Goal: Transaction & Acquisition: Obtain resource

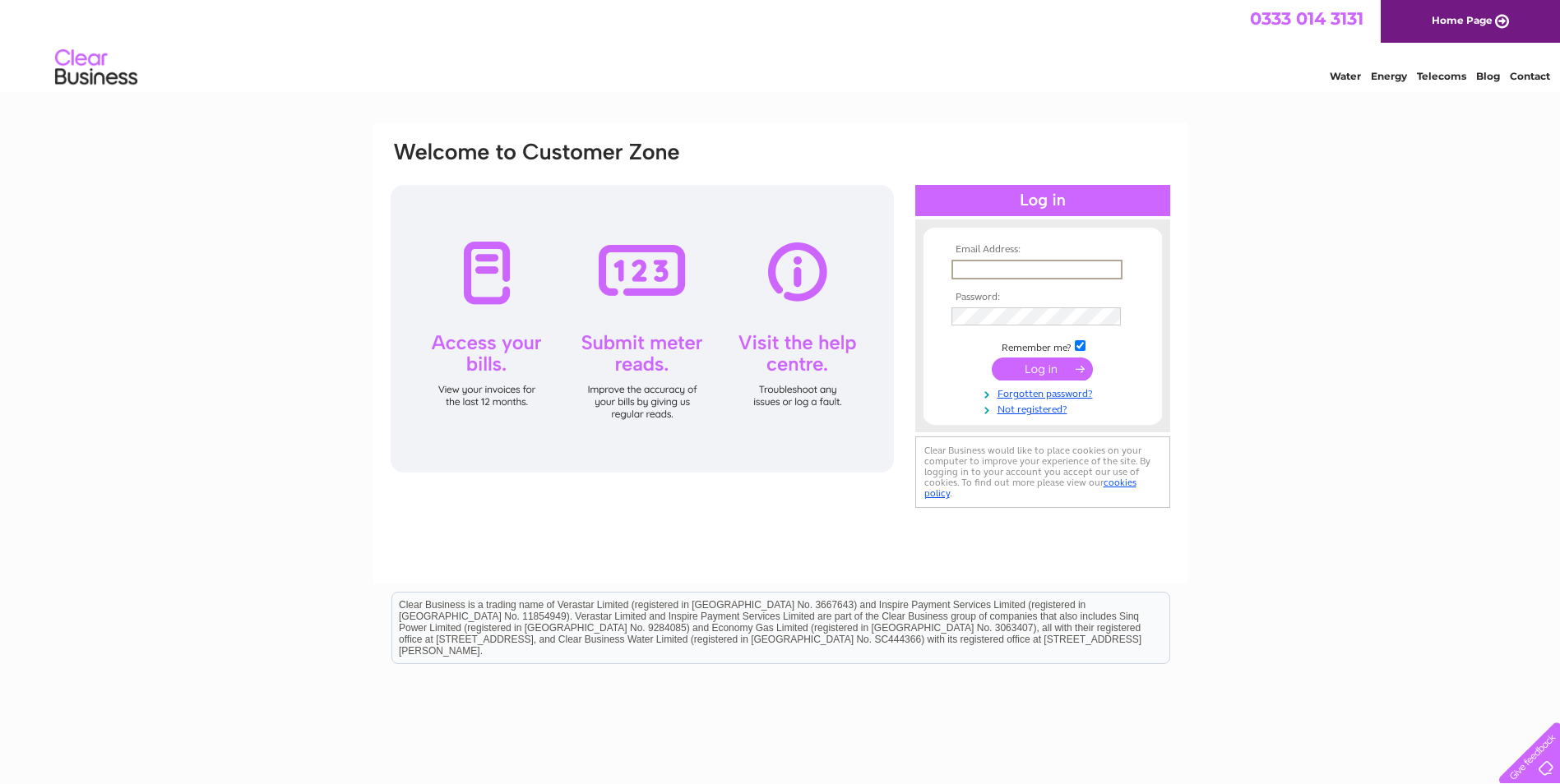
click at [1075, 267] on input "text" at bounding box center [1037, 269] width 171 height 20
paste input "anthony103yiu@hotmail.co.uk"
type input "anthony103yiu@hotmail.co.uk"
drag, startPoint x: 1081, startPoint y: 344, endPoint x: 1064, endPoint y: 373, distance: 33.6
click at [1081, 344] on input "checkbox" at bounding box center [1080, 345] width 11 height 11
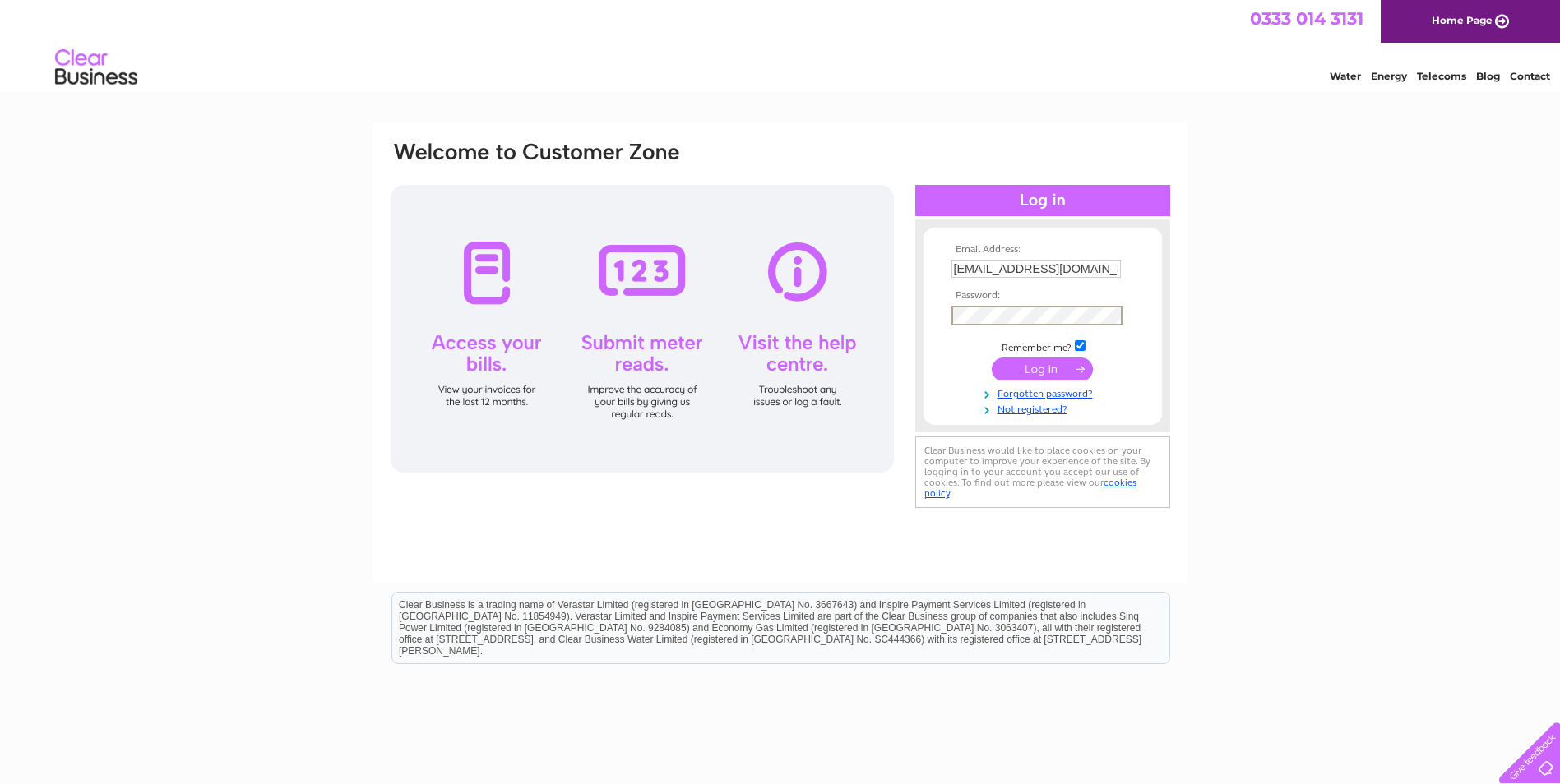
checkbox input "false"
click at [1061, 369] on input "submit" at bounding box center [1042, 367] width 101 height 23
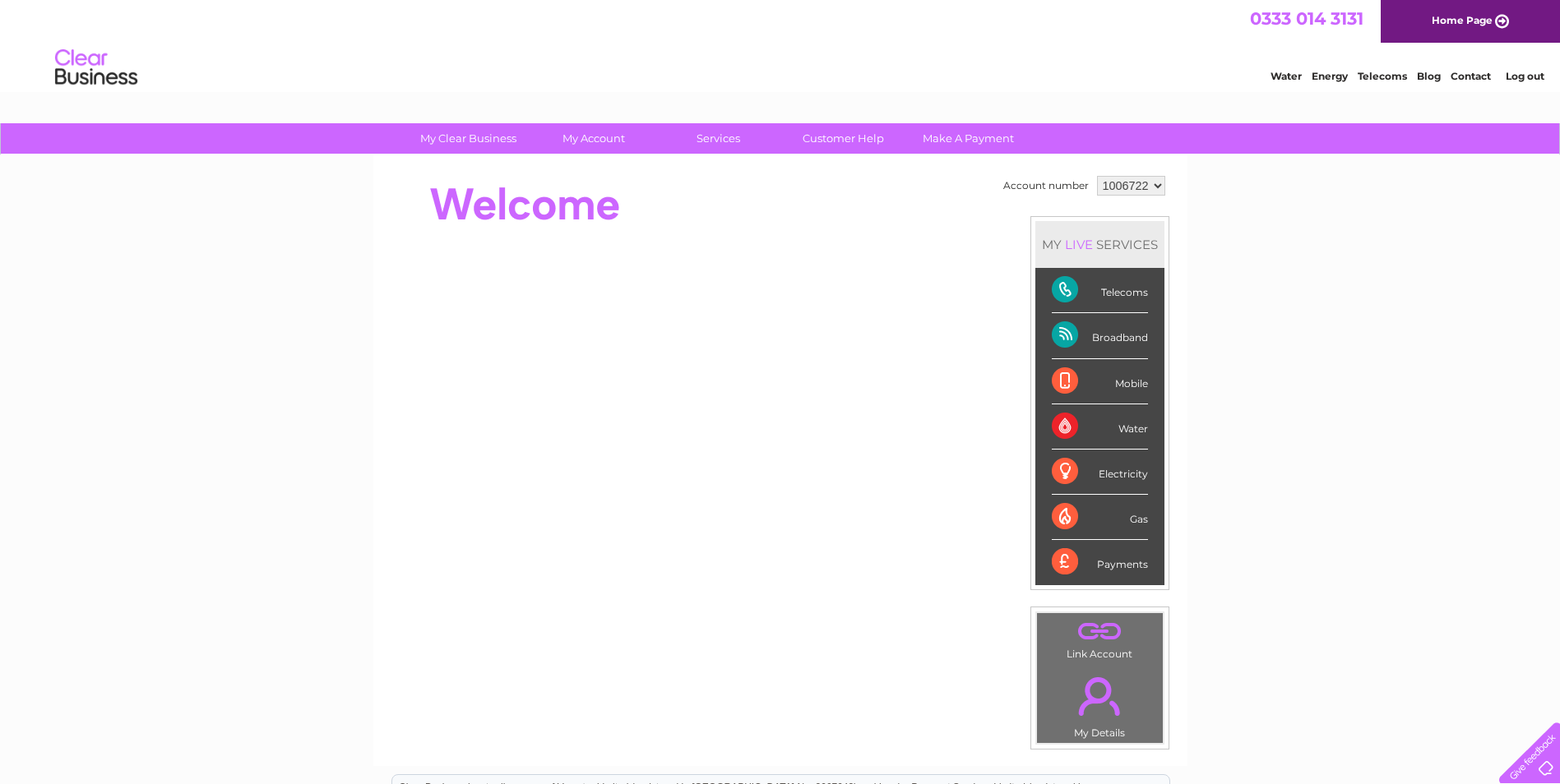
click at [1157, 186] on select "1006722" at bounding box center [1131, 186] width 68 height 20
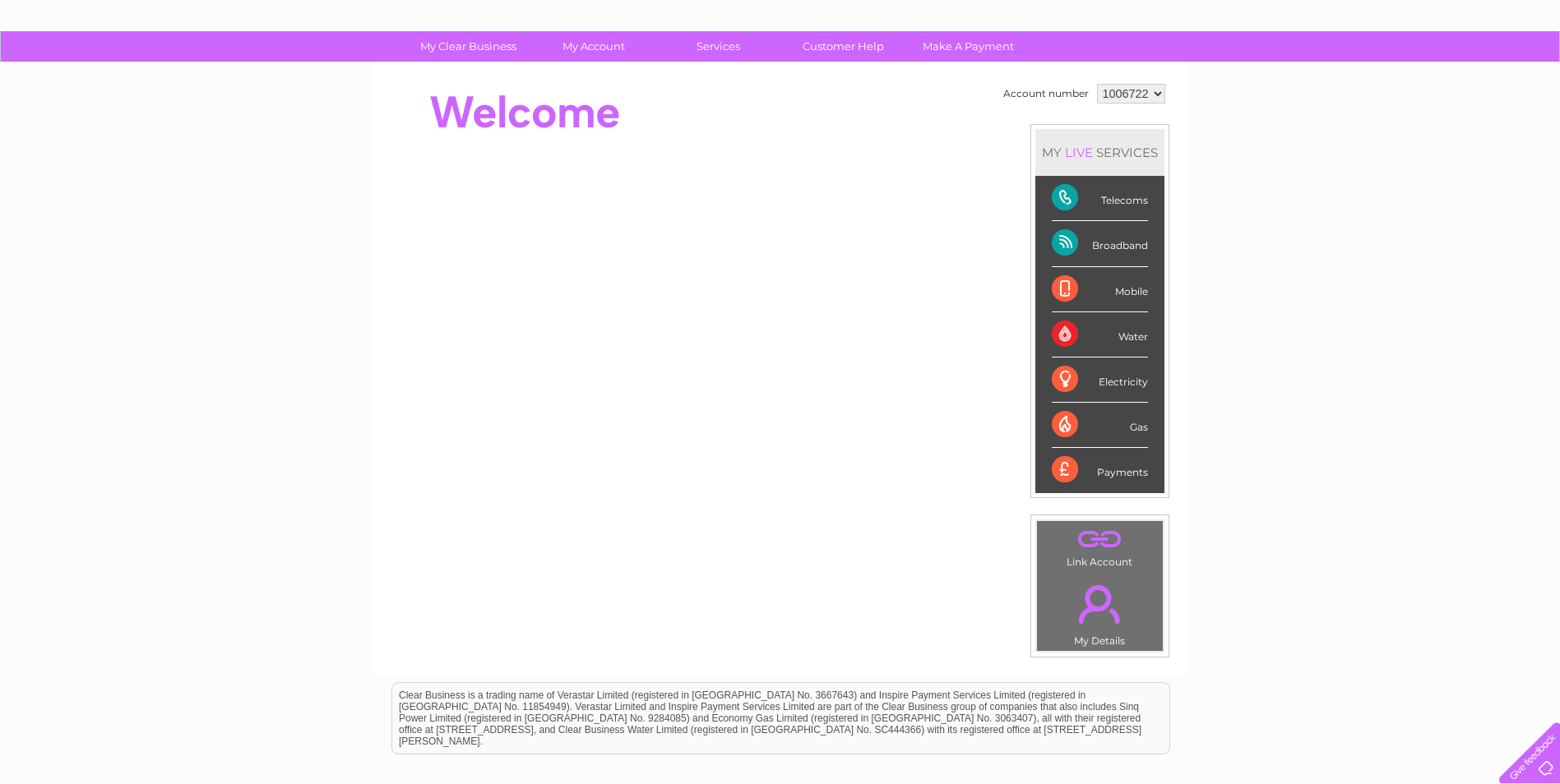
scroll to position [29, 0]
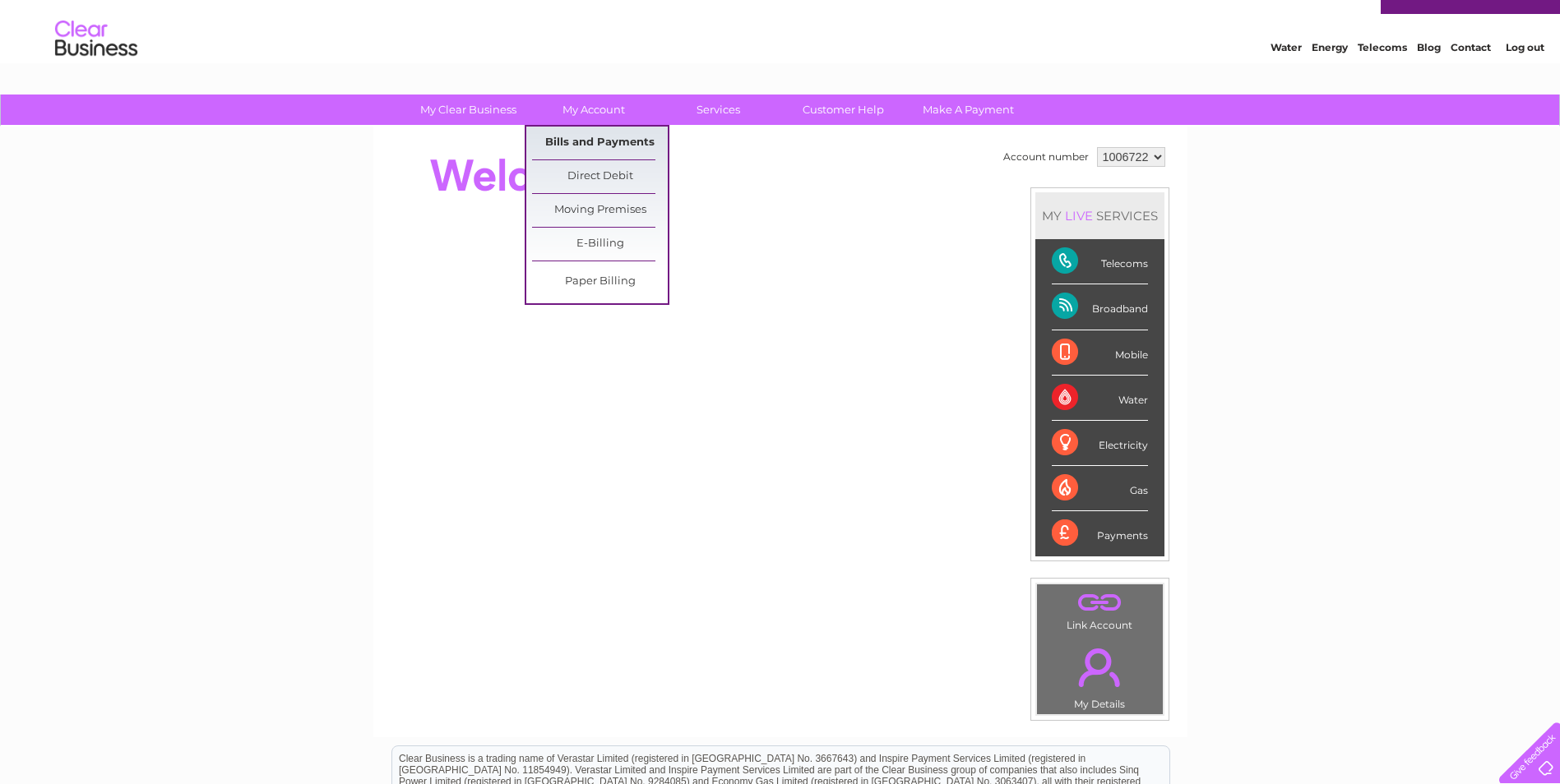
click at [575, 133] on link "Bills and Payments" at bounding box center [600, 143] width 136 height 33
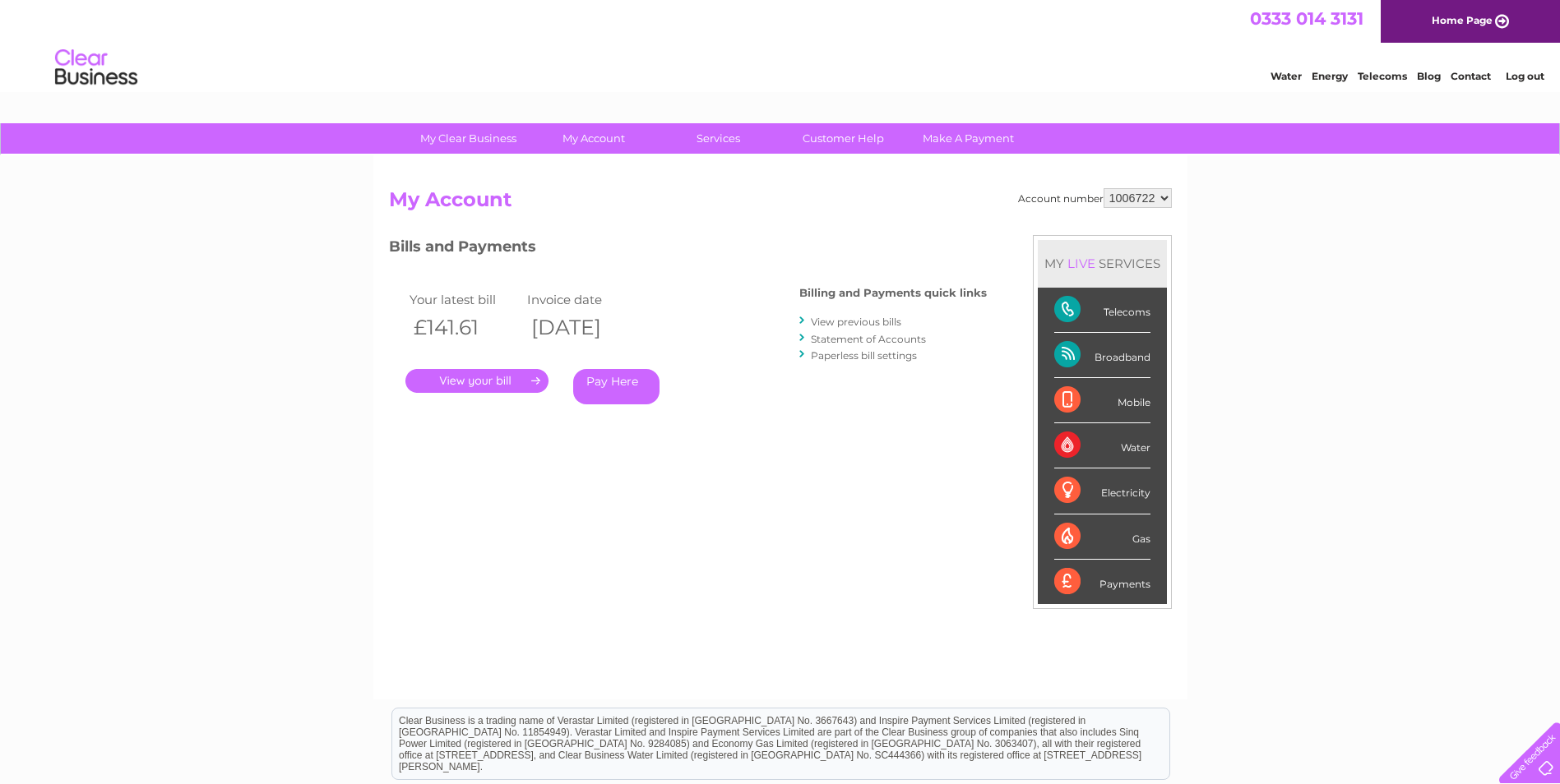
click at [857, 324] on link "View previous bills" at bounding box center [857, 321] width 90 height 13
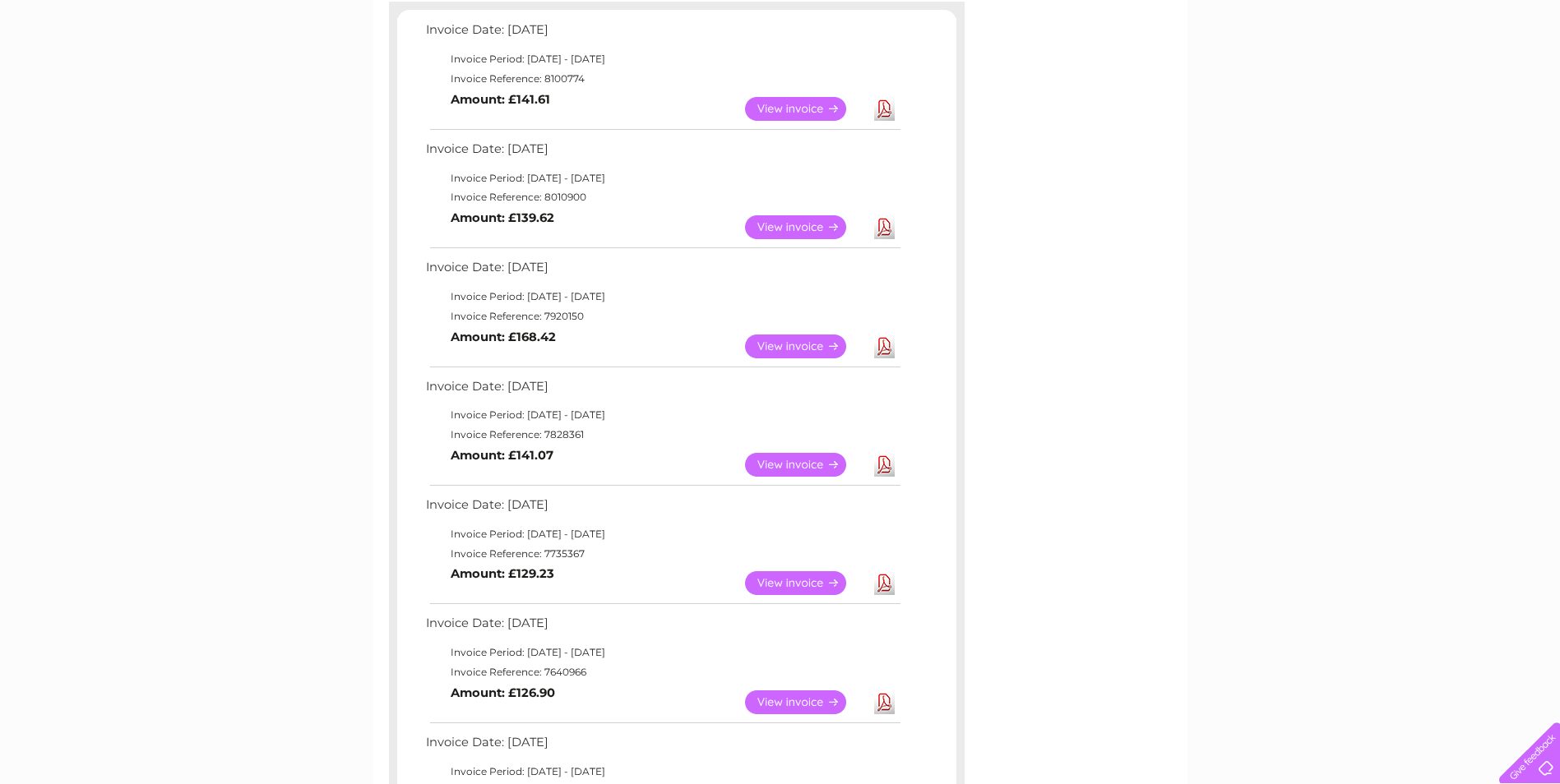
scroll to position [246, 0]
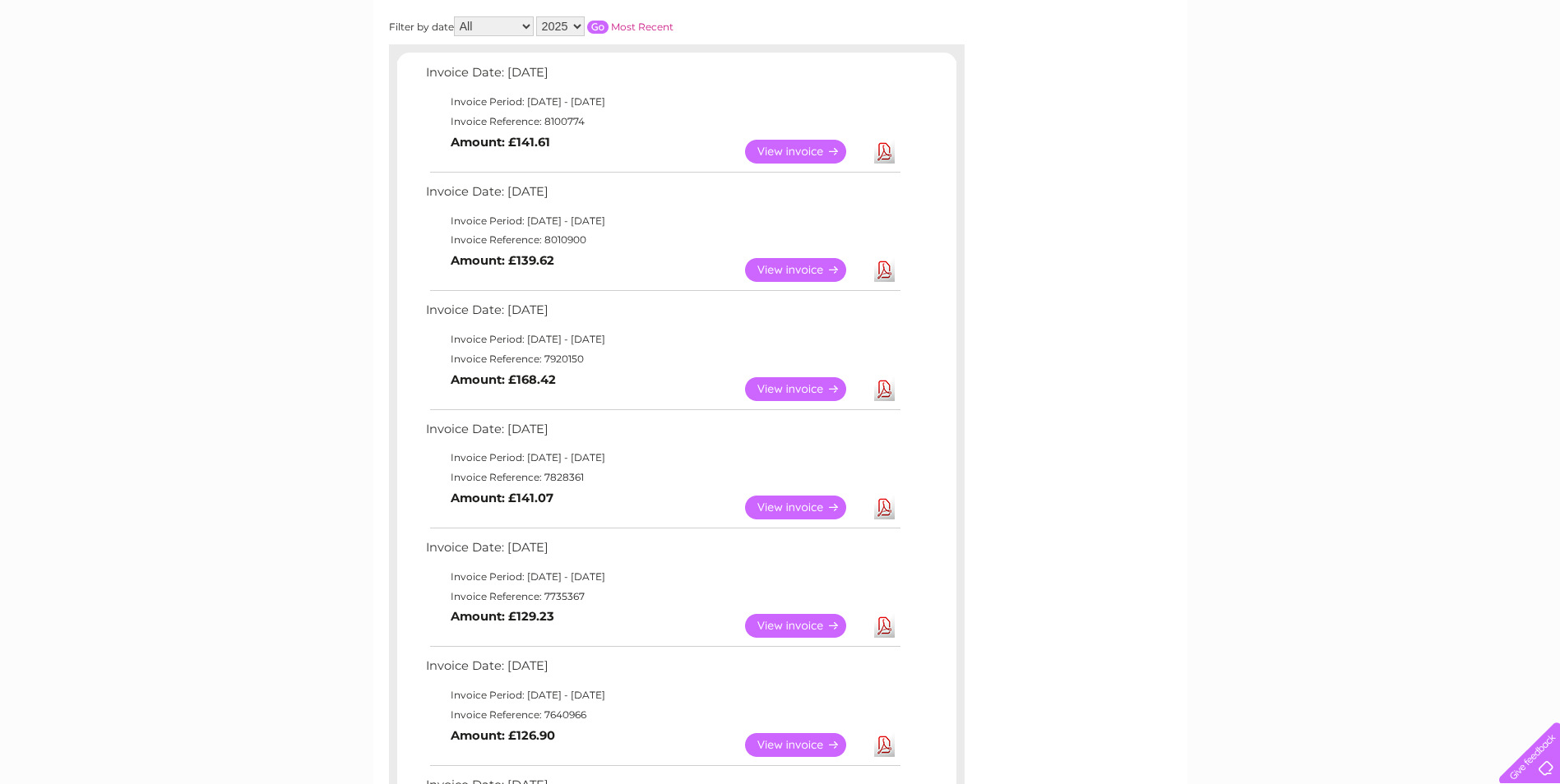
click at [1127, 401] on div "Account number 1006722 Previous Invoices Download or view any of your previous …" at bounding box center [780, 557] width 814 height 1298
click at [797, 501] on link "View" at bounding box center [806, 507] width 121 height 24
click at [829, 392] on link "View" at bounding box center [806, 389] width 121 height 24
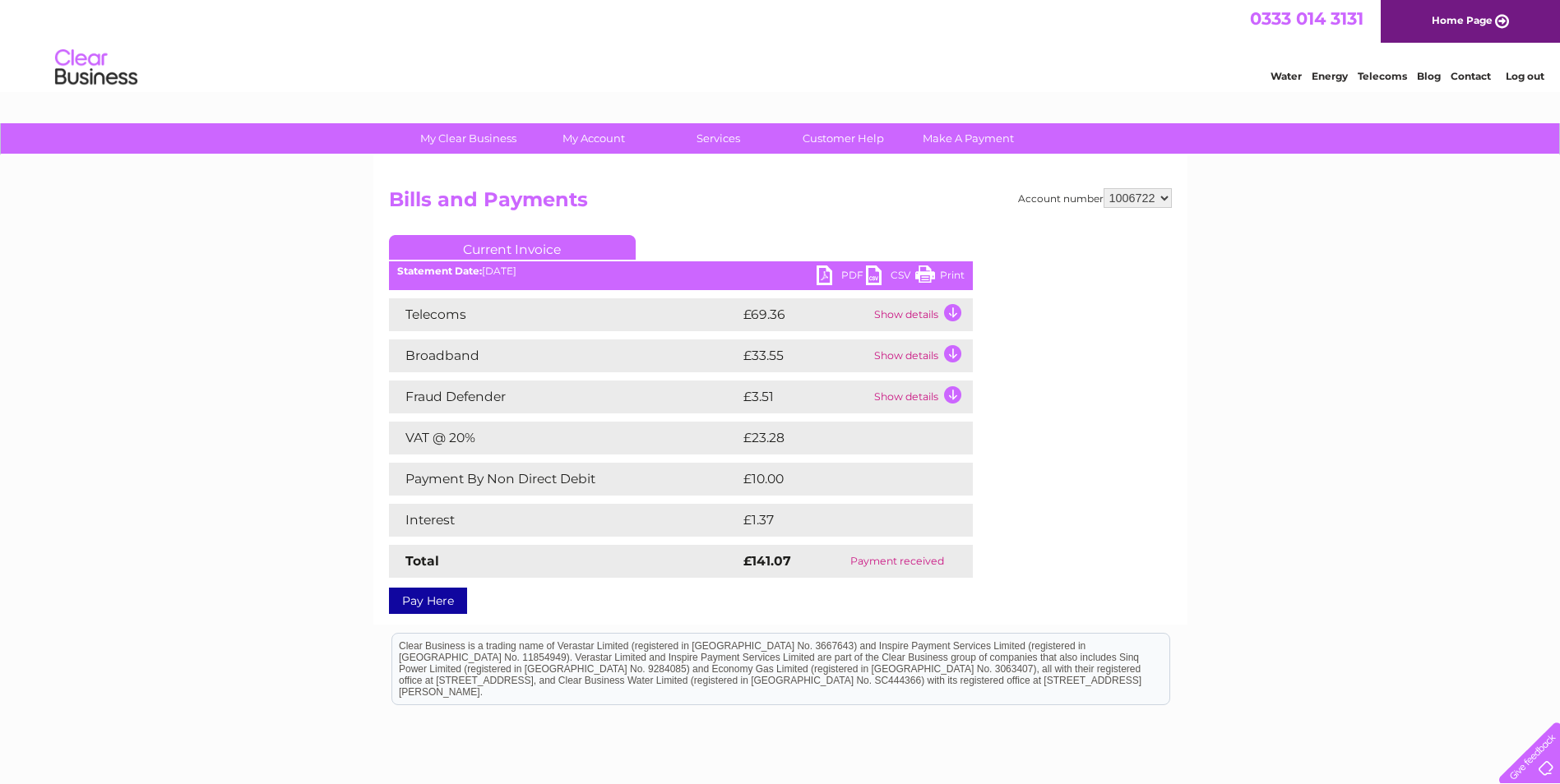
drag, startPoint x: 842, startPoint y: 279, endPoint x: 865, endPoint y: 296, distance: 28.6
click at [842, 279] on link "PDF" at bounding box center [841, 277] width 49 height 24
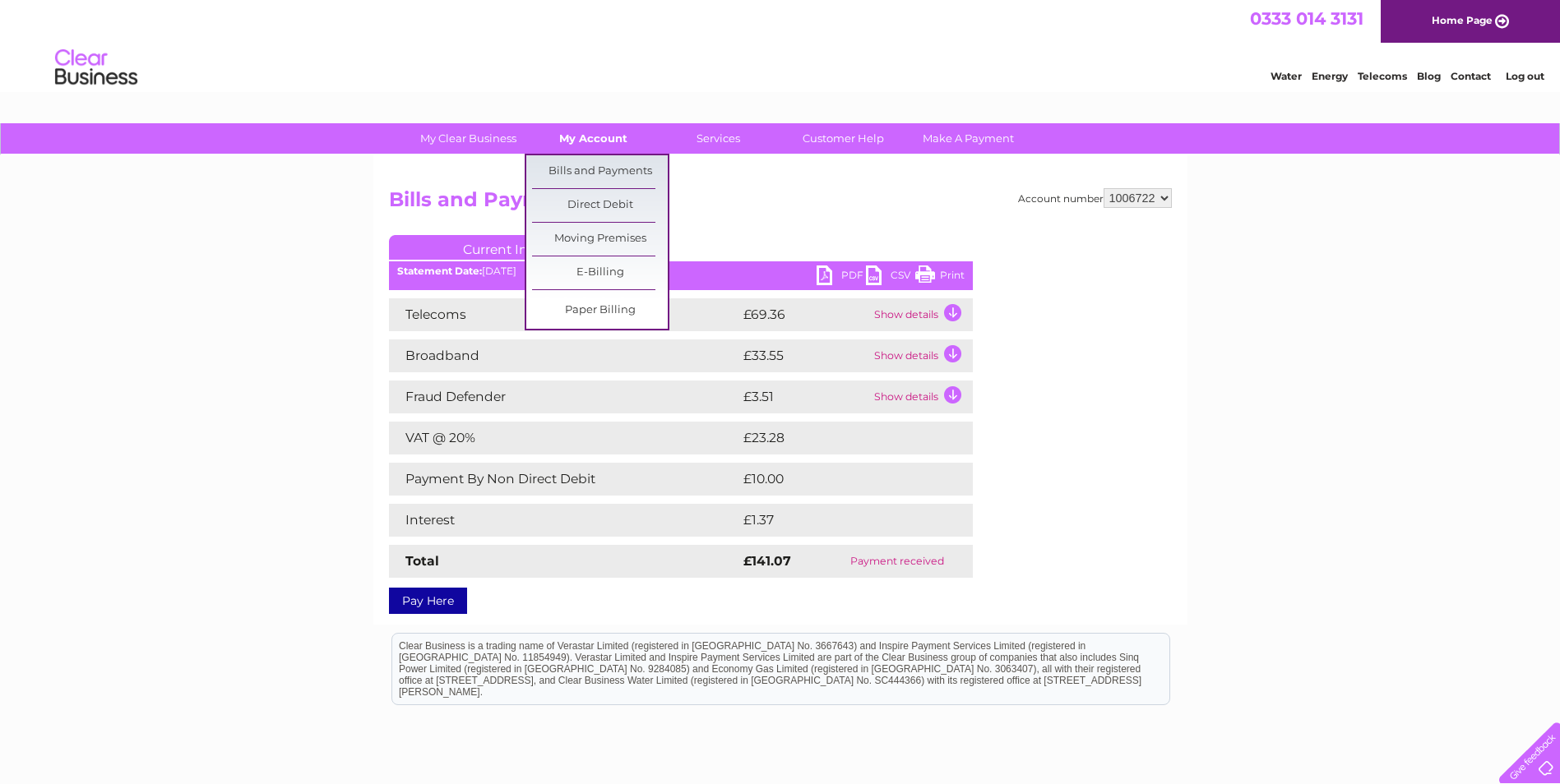
click at [592, 141] on link "My Account" at bounding box center [593, 139] width 136 height 31
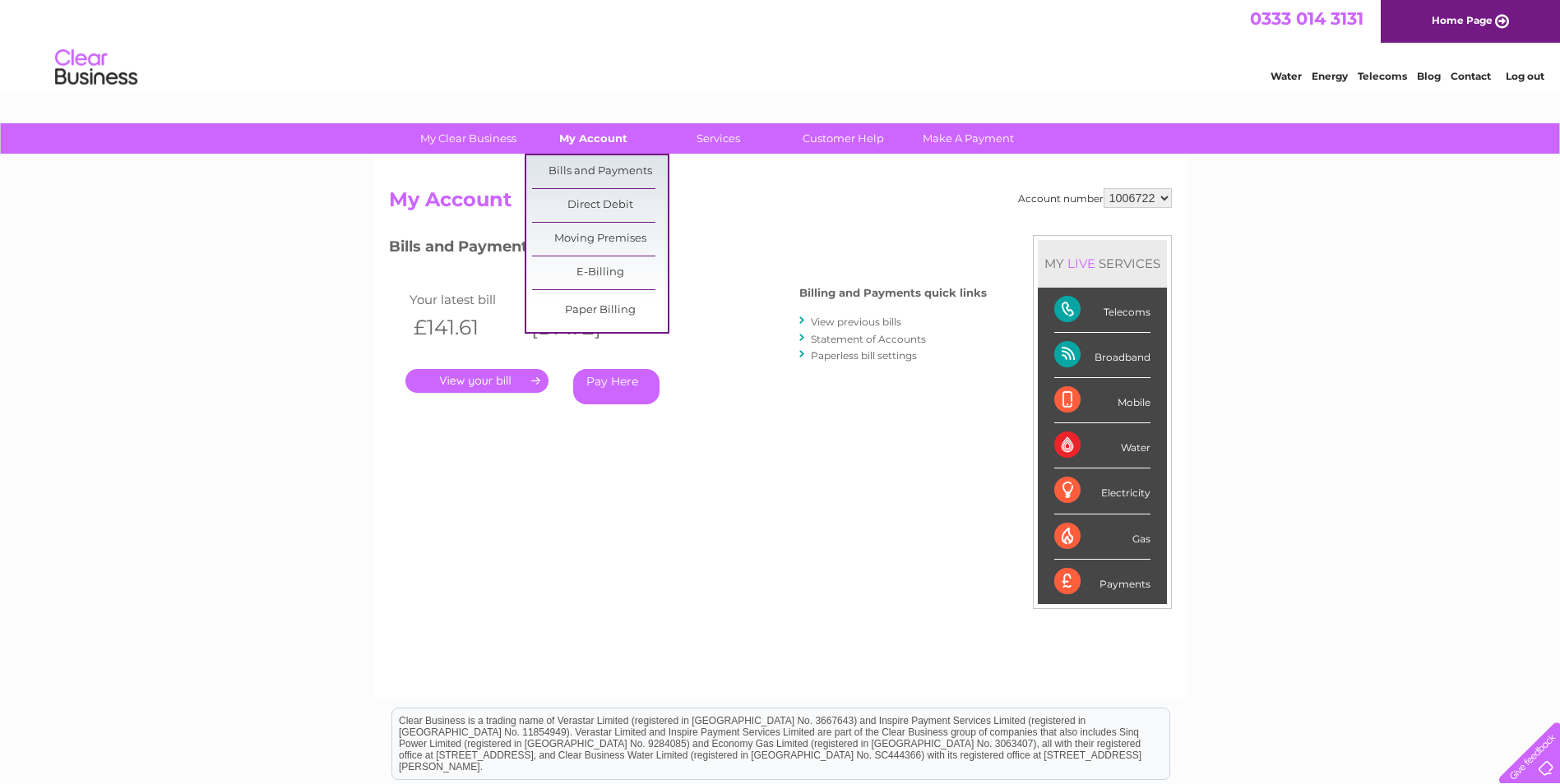
click at [607, 140] on link "My Account" at bounding box center [593, 139] width 136 height 31
click at [597, 162] on link "Bills and Payments" at bounding box center [600, 172] width 136 height 33
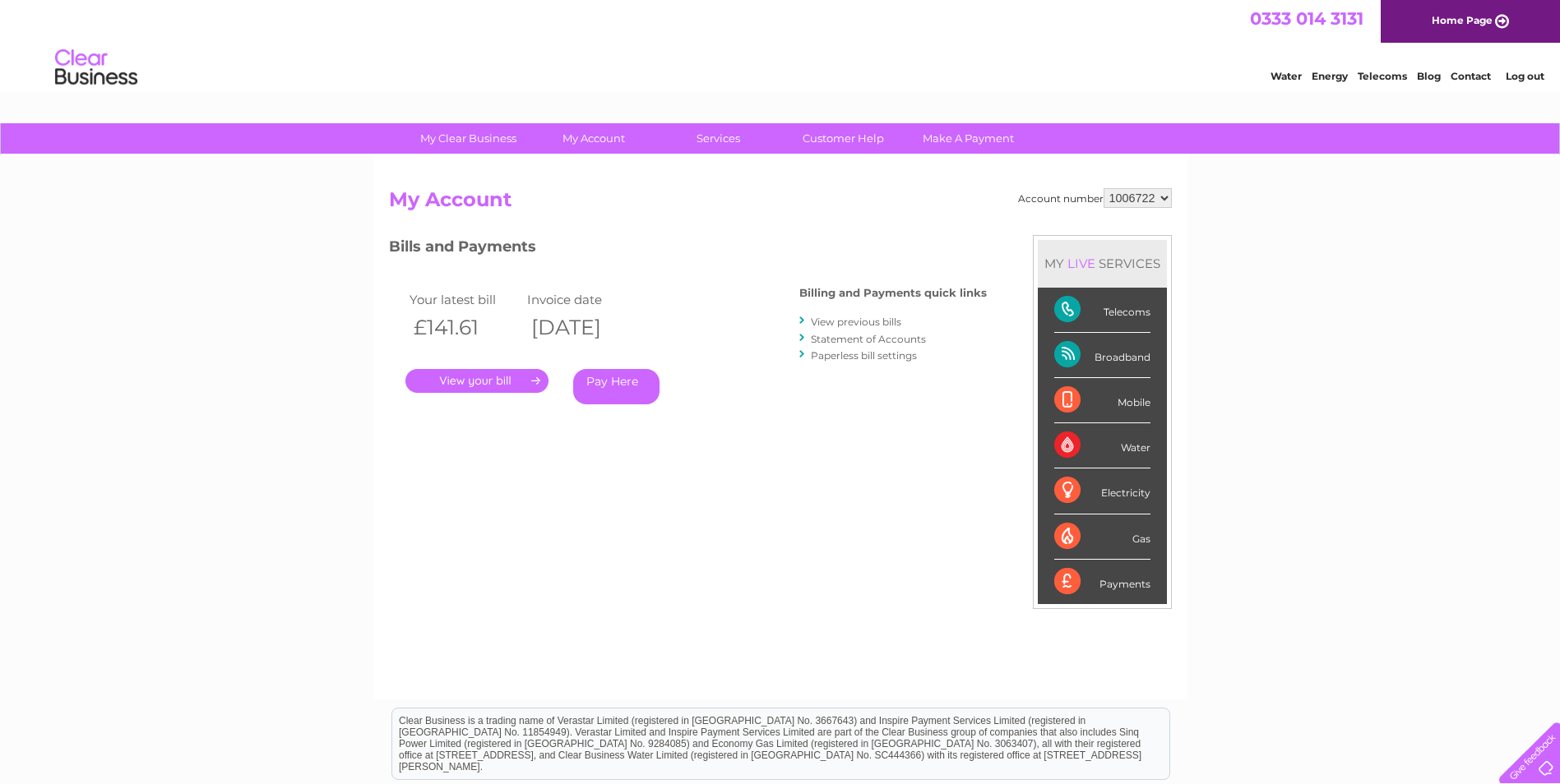
click at [895, 333] on link "Statement of Accounts" at bounding box center [869, 339] width 115 height 13
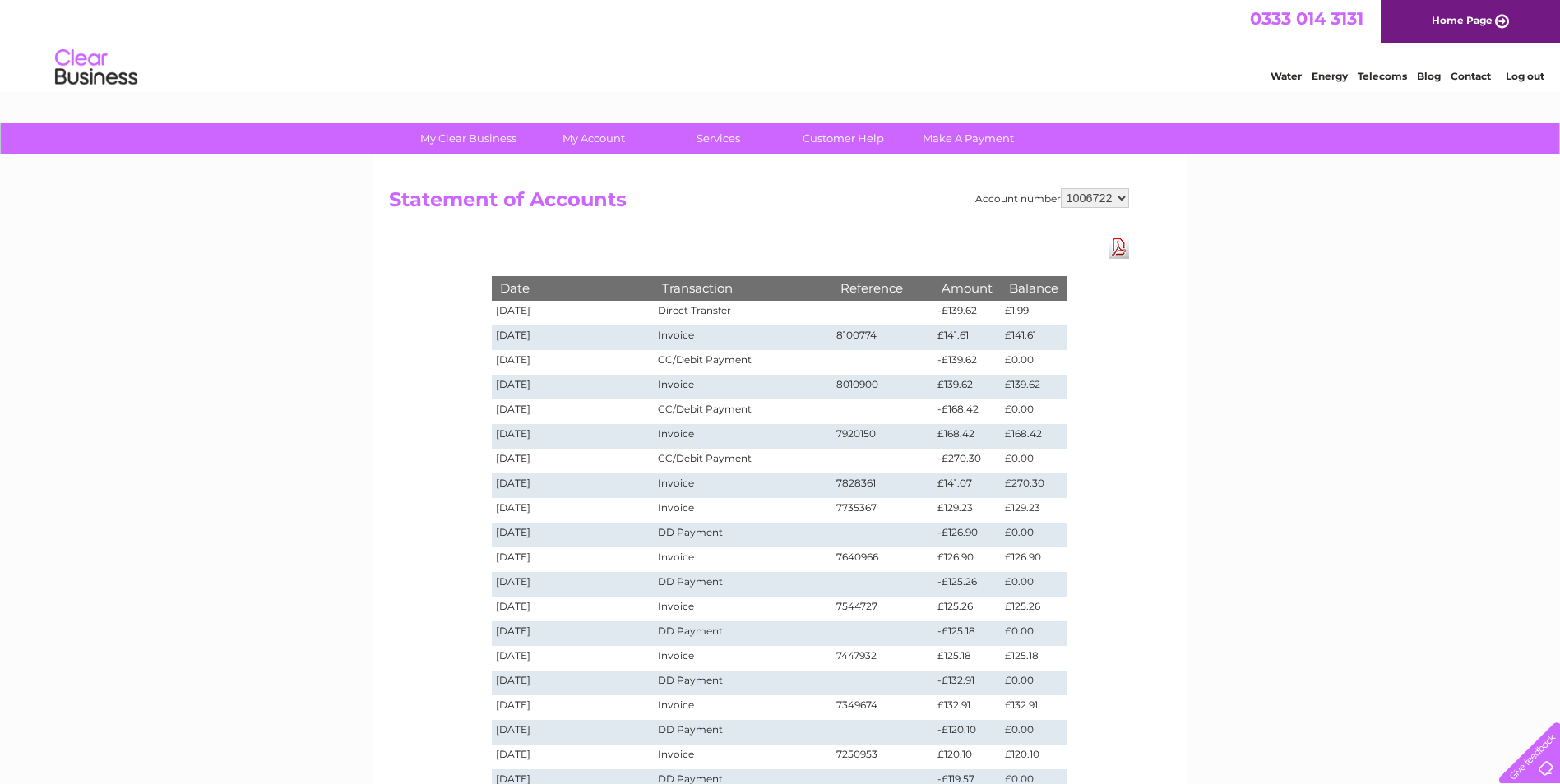
click at [1117, 248] on link "Download Pdf" at bounding box center [1118, 246] width 20 height 24
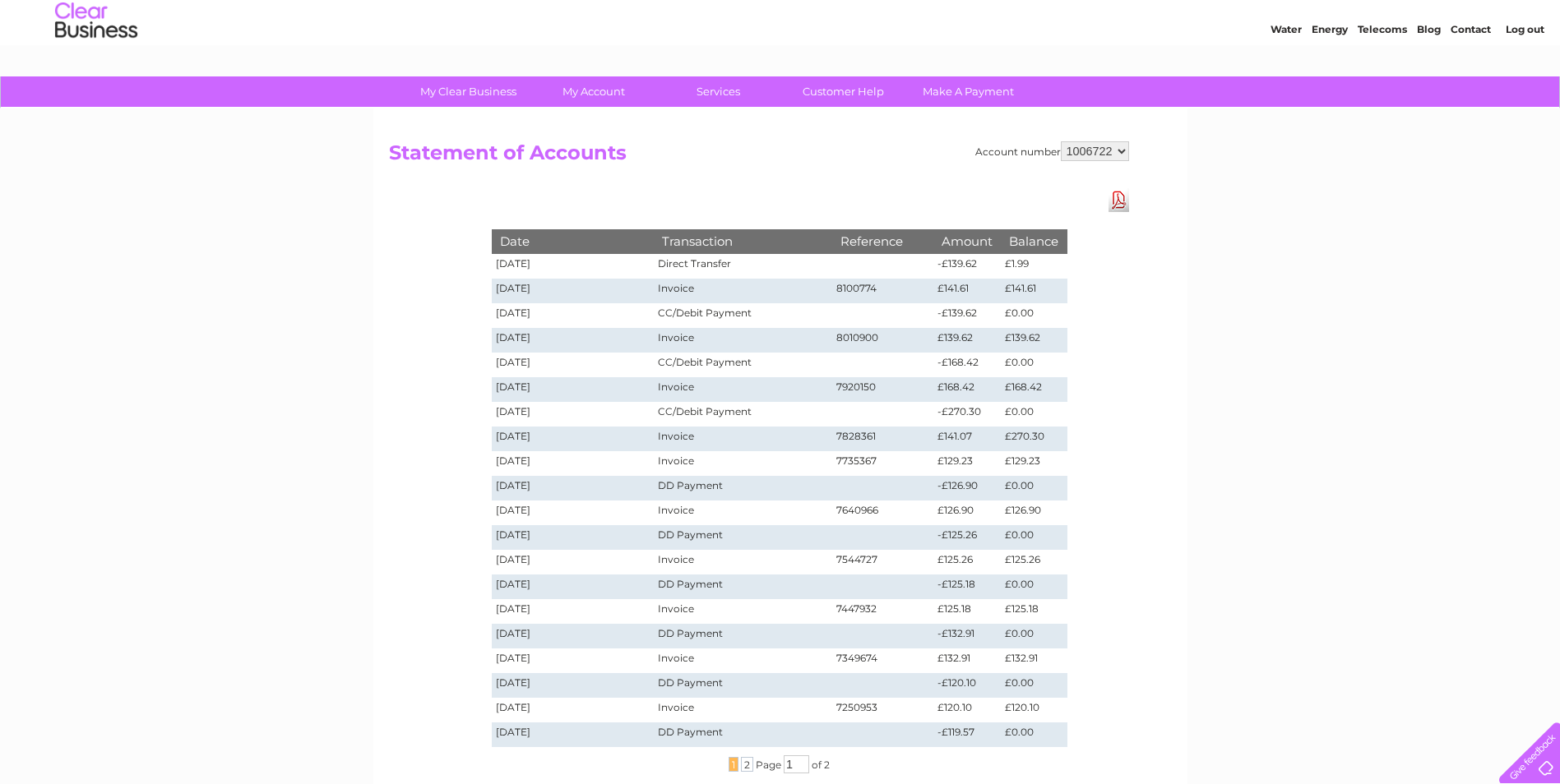
scroll to position [82, 0]
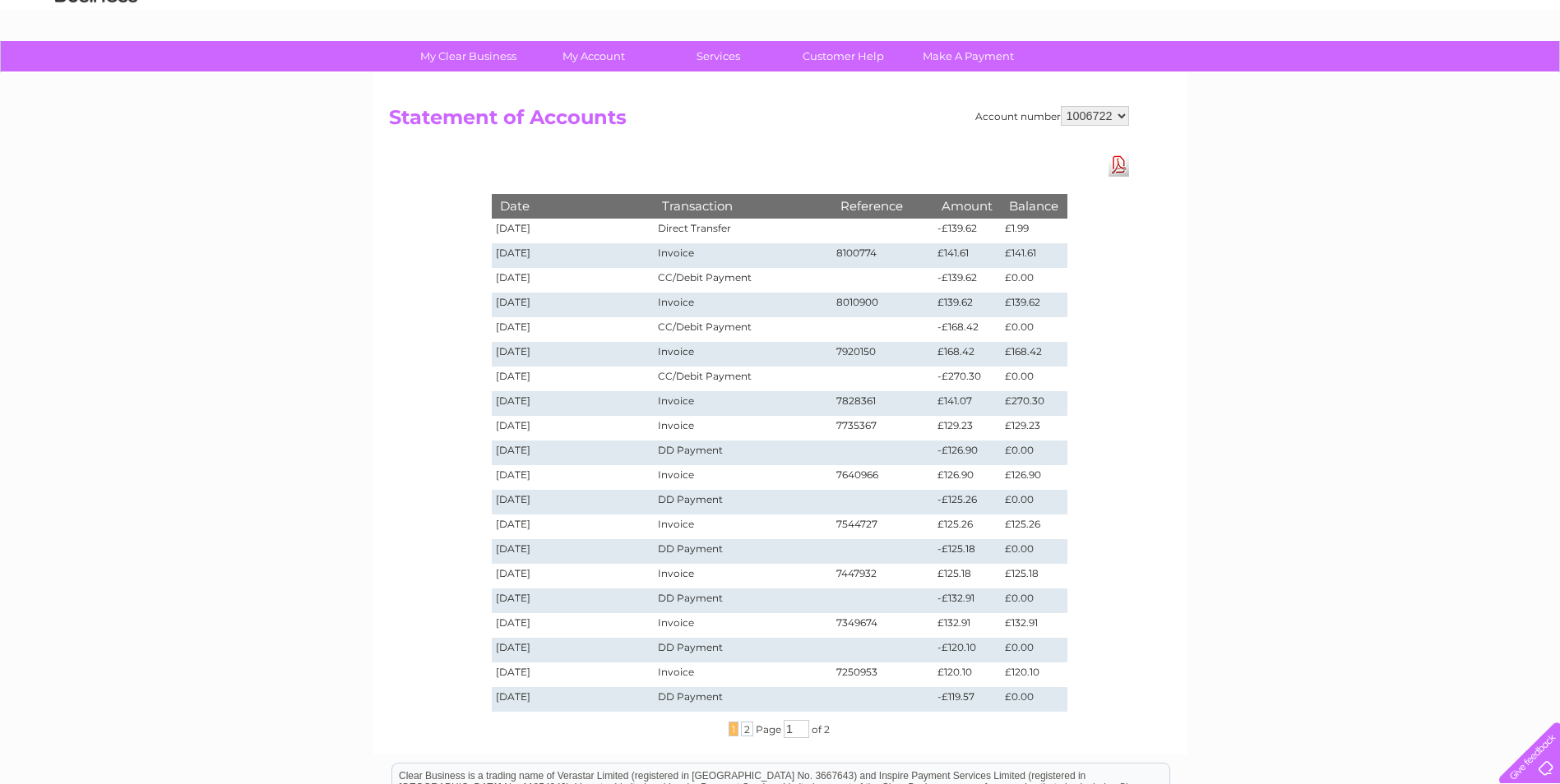
click at [751, 549] on td "DD Payment" at bounding box center [742, 552] width 178 height 25
click at [743, 557] on td "DD Payment" at bounding box center [742, 552] width 178 height 25
click at [725, 551] on td "DD Payment" at bounding box center [742, 552] width 178 height 25
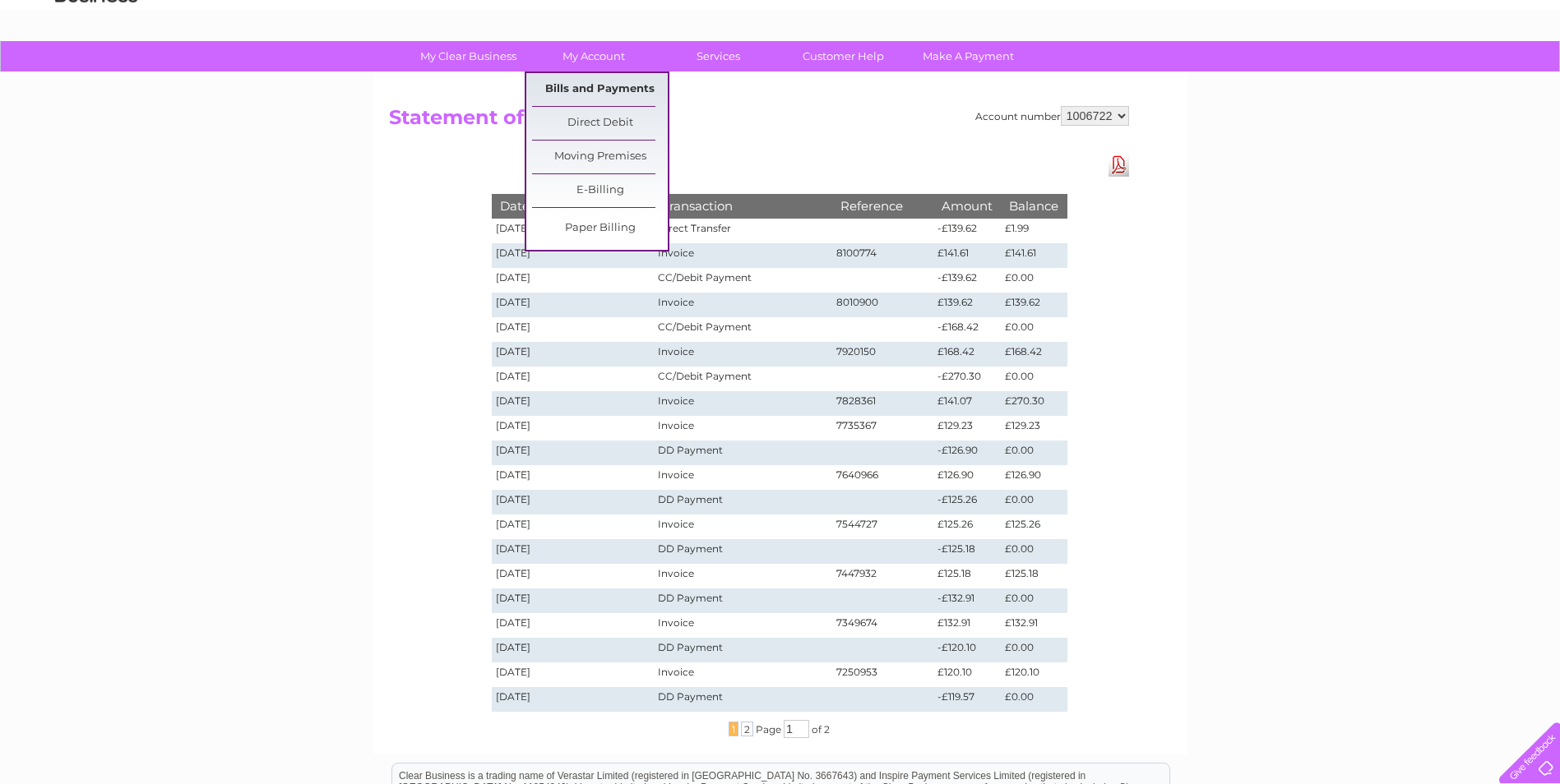
click at [602, 89] on link "Bills and Payments" at bounding box center [600, 89] width 136 height 33
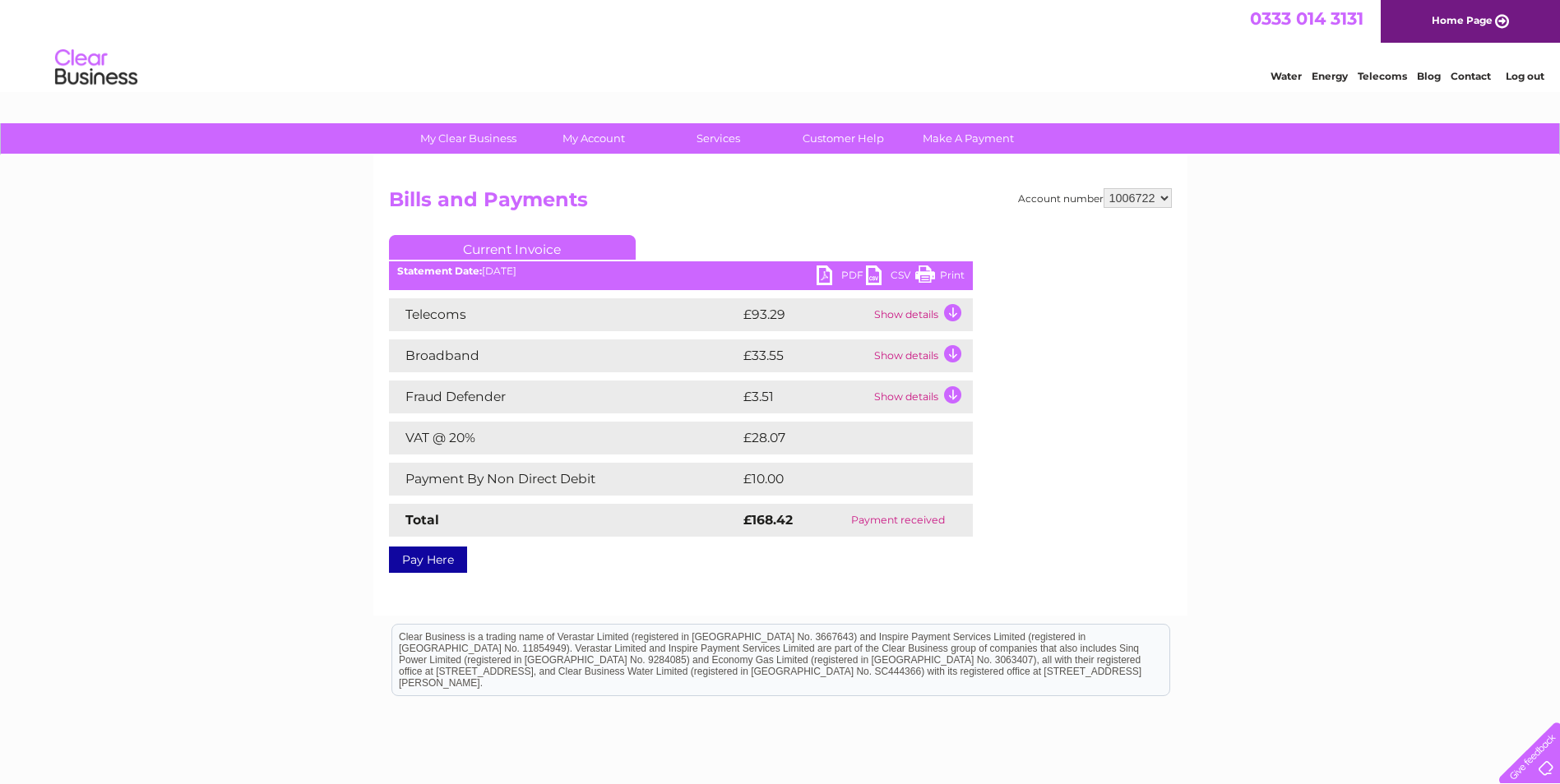
click at [833, 269] on link "PDF" at bounding box center [841, 277] width 49 height 24
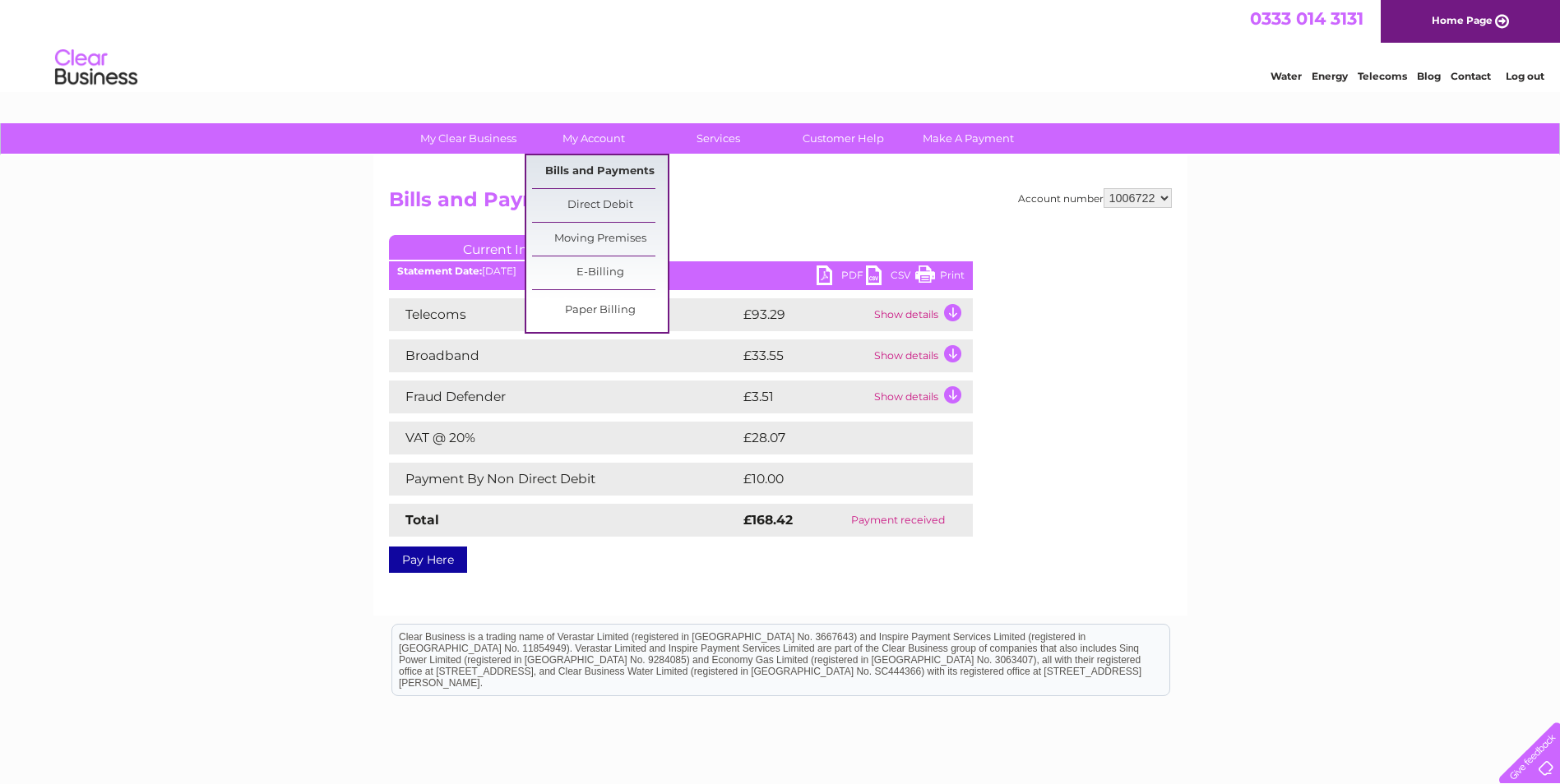
click at [611, 174] on link "Bills and Payments" at bounding box center [600, 172] width 136 height 33
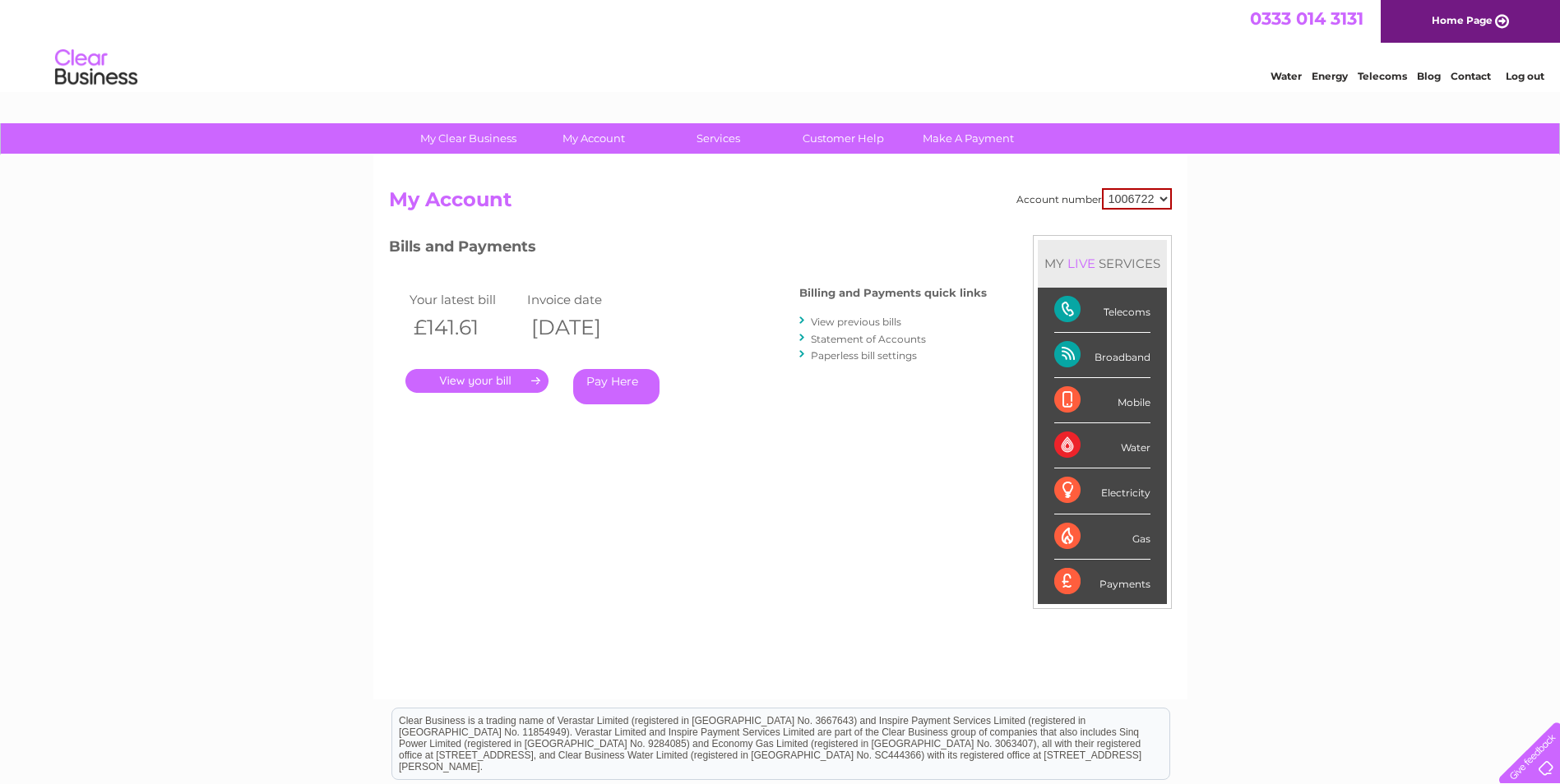
drag, startPoint x: 899, startPoint y: 342, endPoint x: 915, endPoint y: 338, distance: 16.5
click at [899, 342] on link "Statement of Accounts" at bounding box center [869, 339] width 115 height 13
click at [1536, 72] on link "Log out" at bounding box center [1525, 76] width 38 height 13
click at [885, 322] on link "View previous bills" at bounding box center [857, 321] width 90 height 13
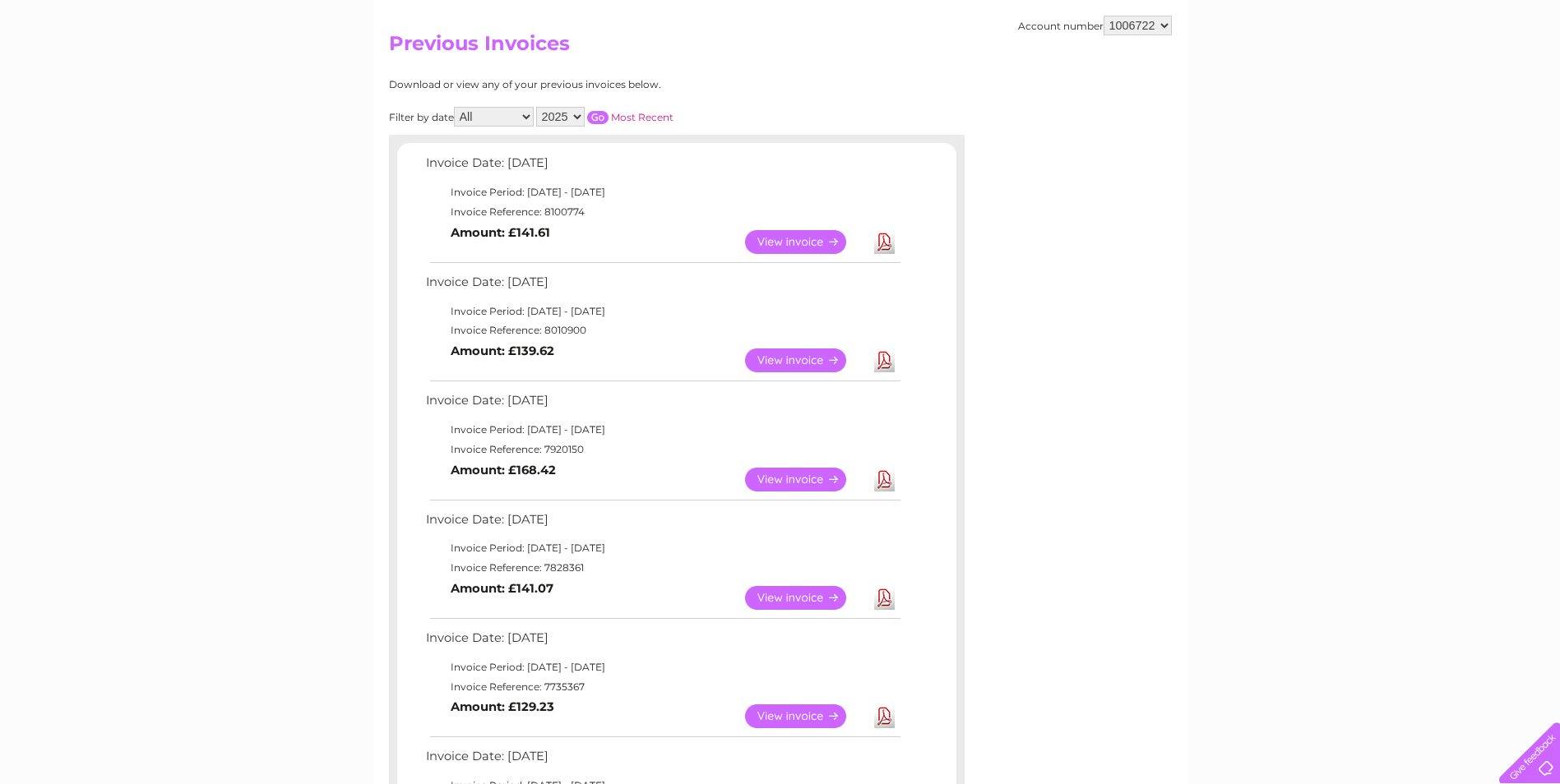
scroll to position [164, 0]
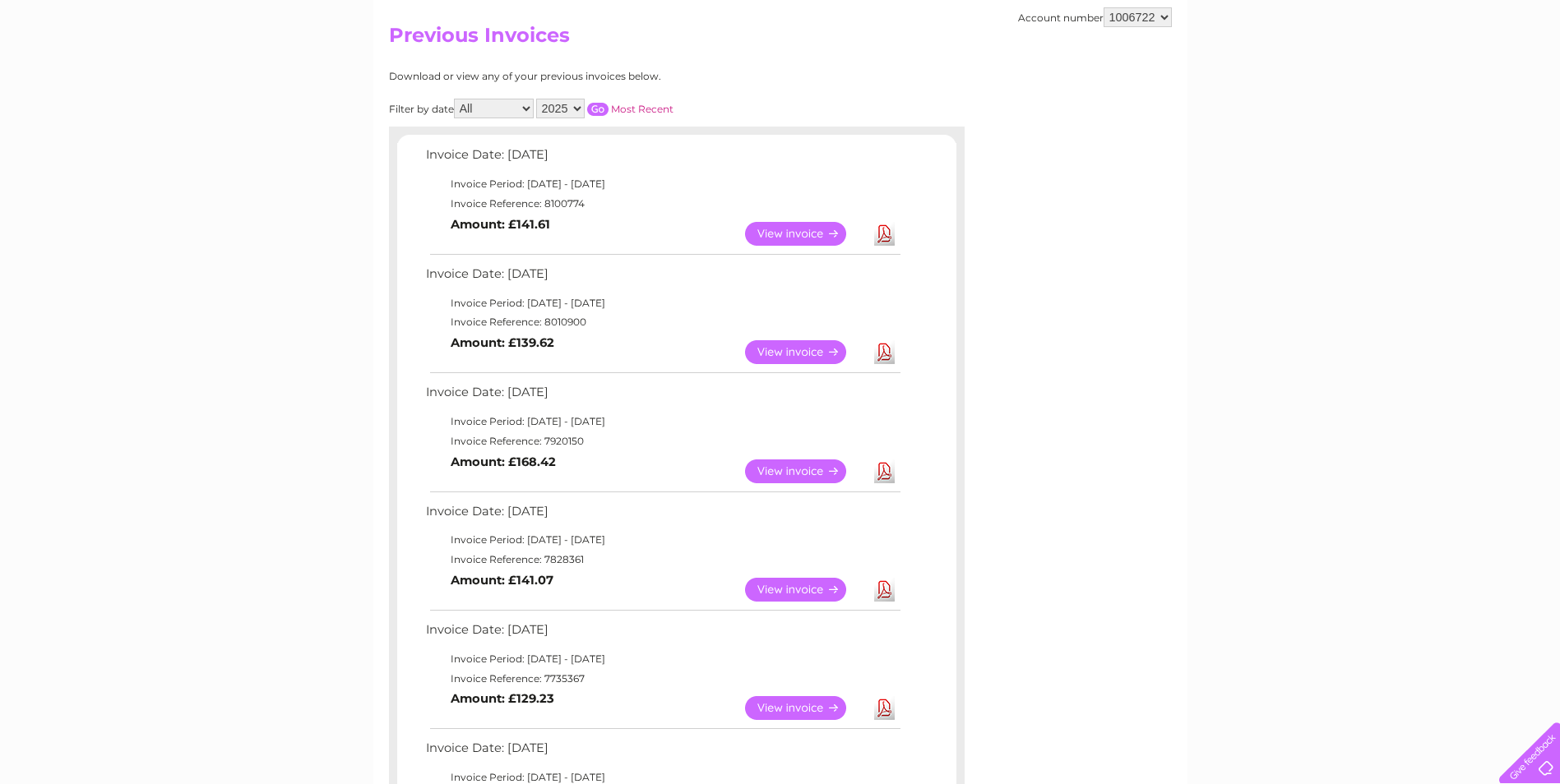
click at [885, 593] on link "Download" at bounding box center [883, 590] width 20 height 24
